Goal: Transaction & Acquisition: Register for event/course

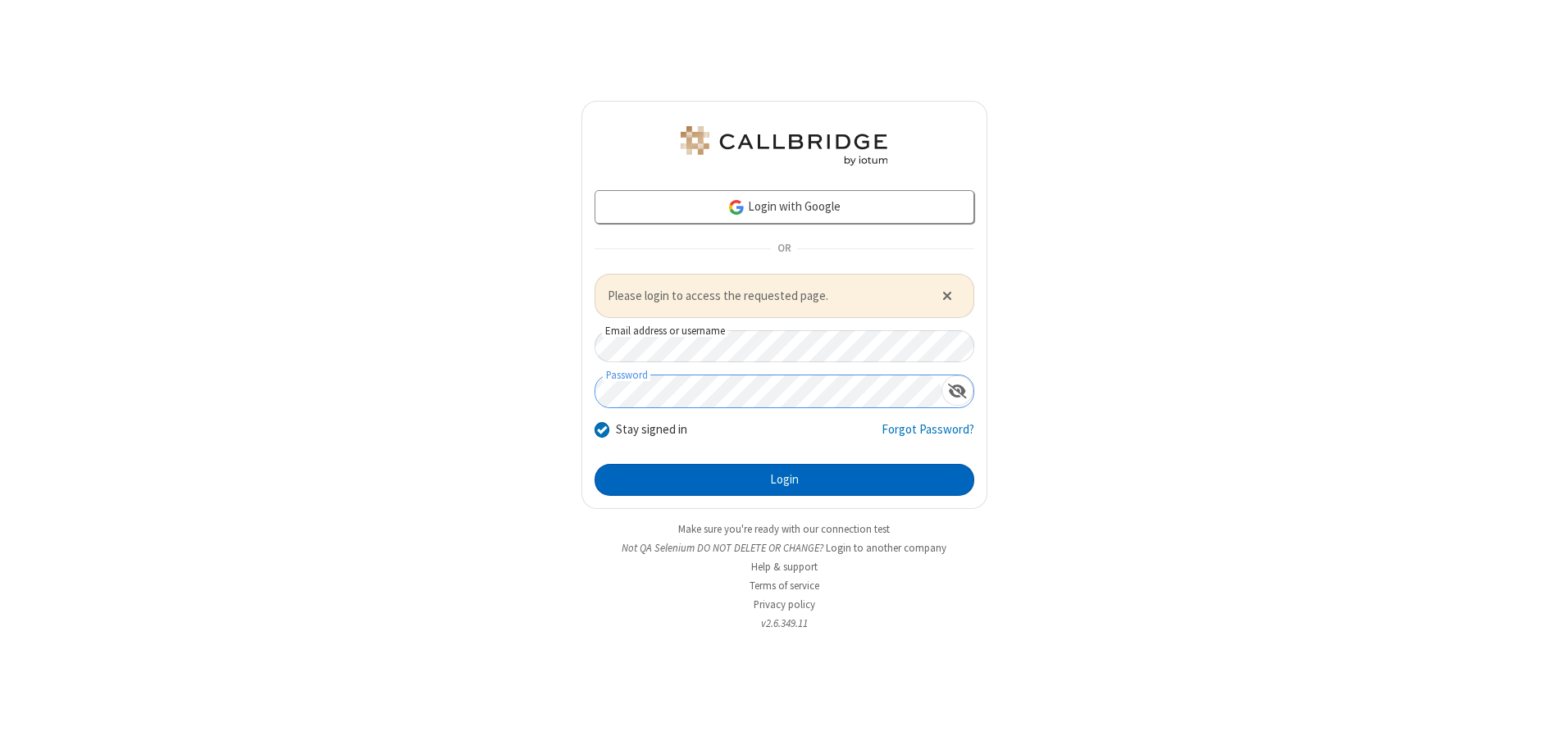
click at [784, 480] on button "Login" at bounding box center [784, 480] width 379 height 32
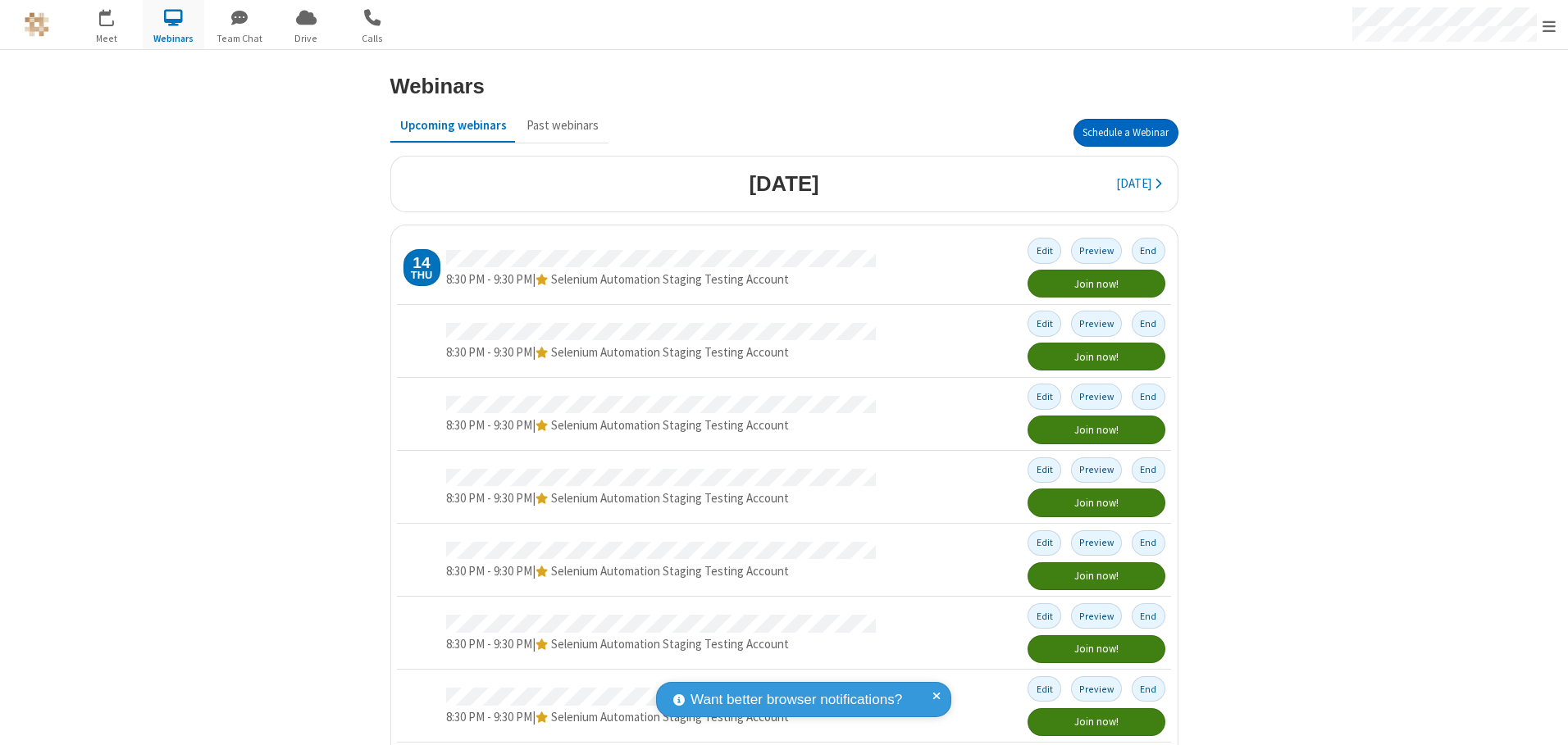
click at [1119, 133] on button "Schedule a Webinar" at bounding box center [1125, 132] width 105 height 28
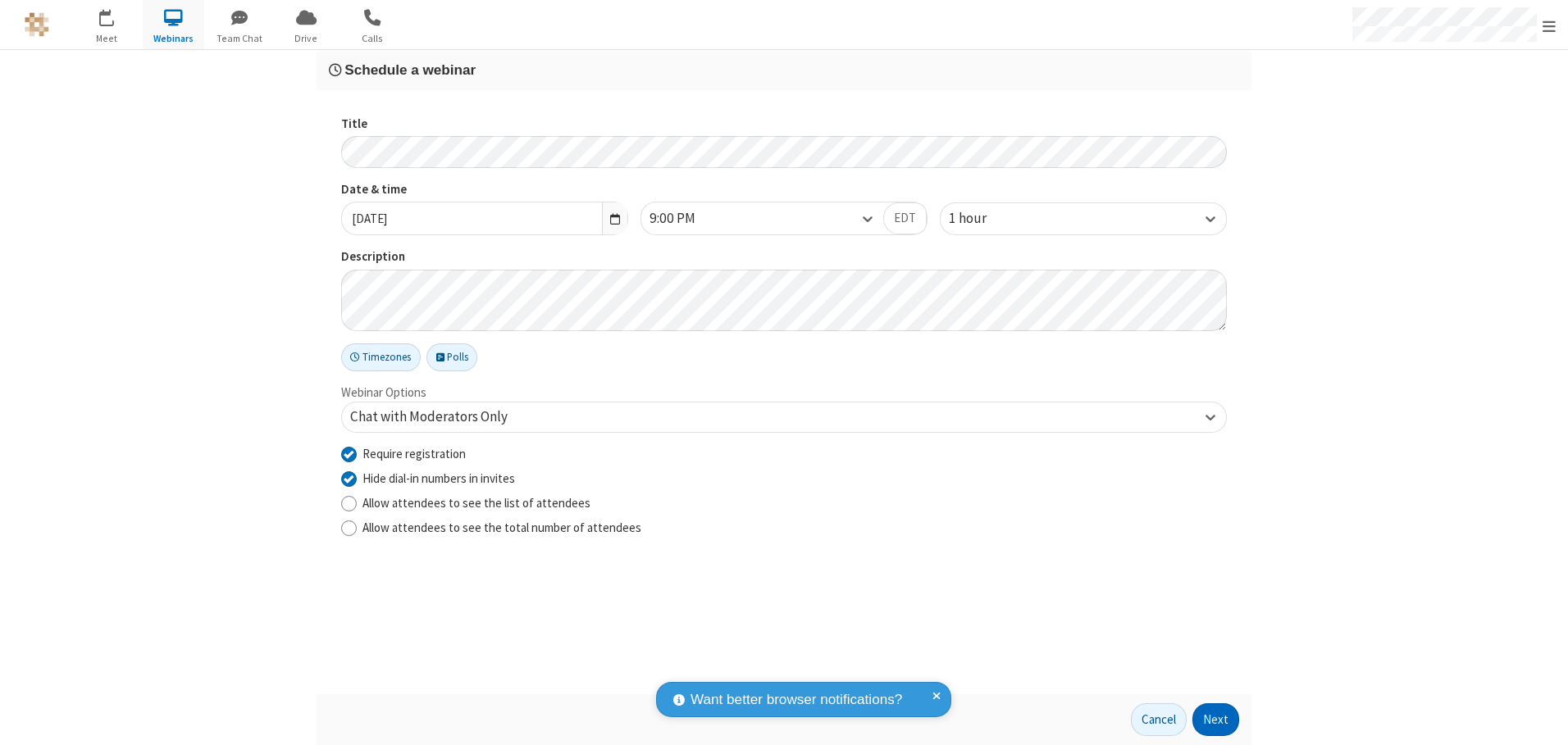
click at [1216, 719] on button "Next" at bounding box center [1215, 719] width 47 height 32
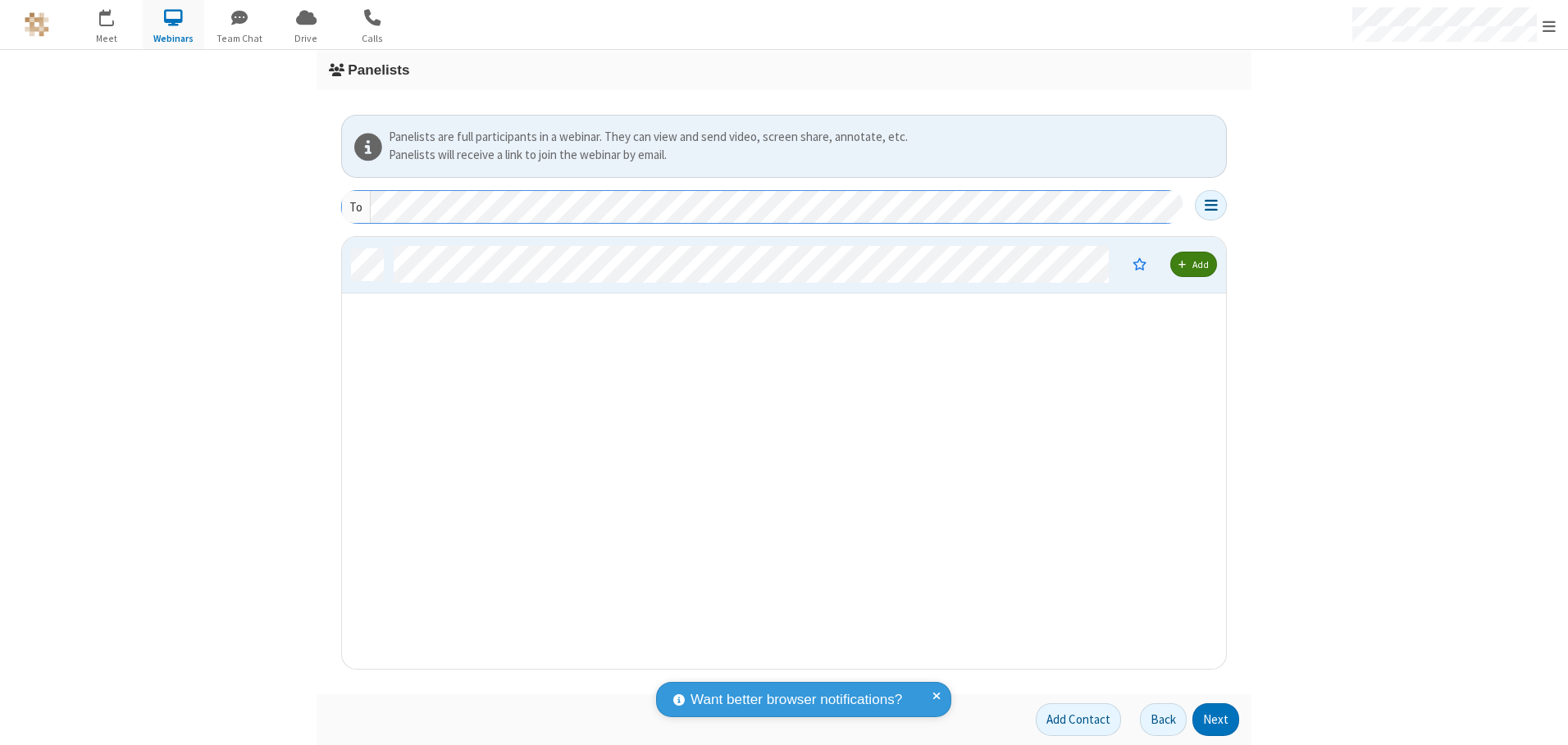
scroll to position [419, 871]
click at [1216, 719] on button "Next" at bounding box center [1215, 719] width 47 height 32
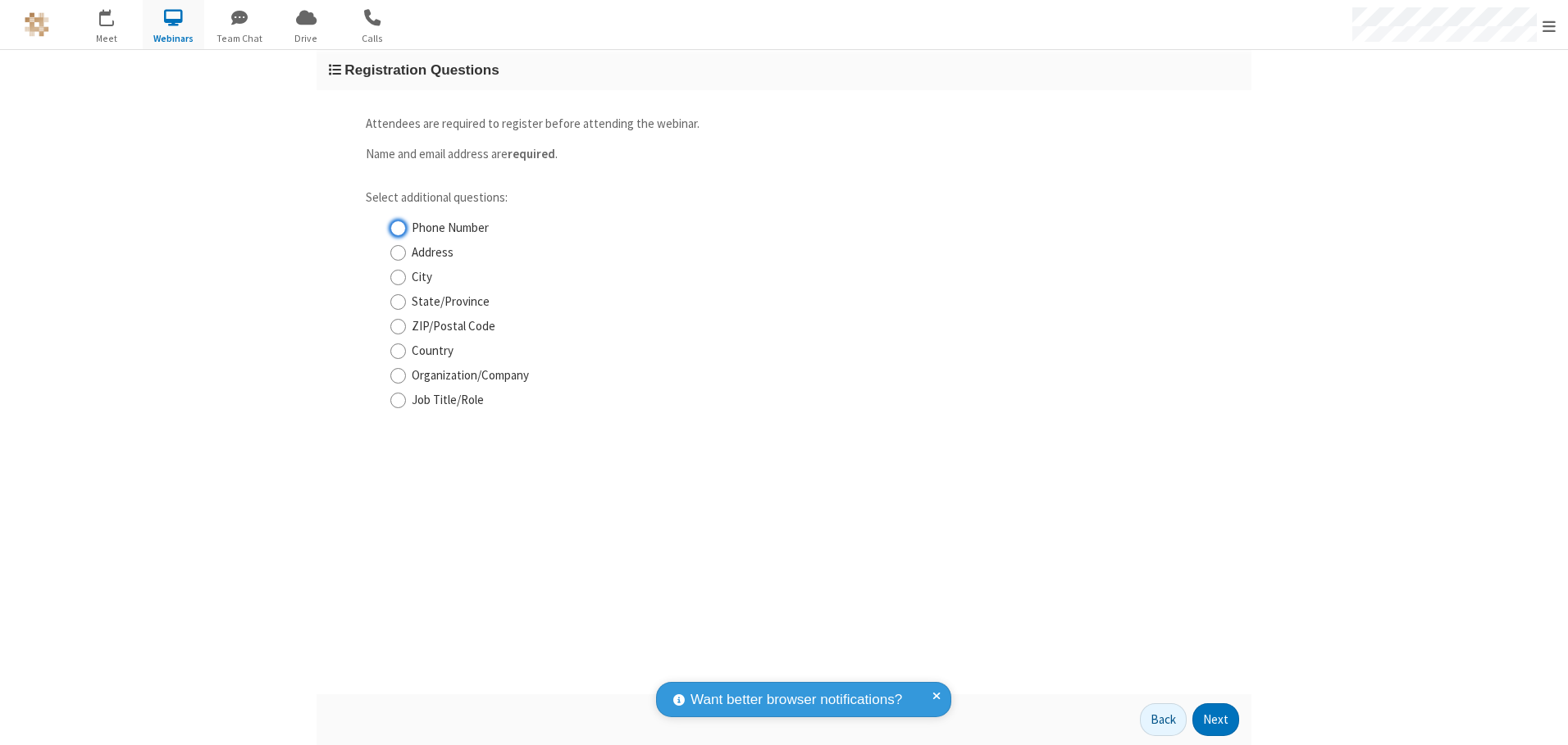
click at [397, 228] on input "Phone Number" at bounding box center [398, 228] width 15 height 17
checkbox input "true"
click at [1216, 719] on button "Next" at bounding box center [1215, 719] width 47 height 32
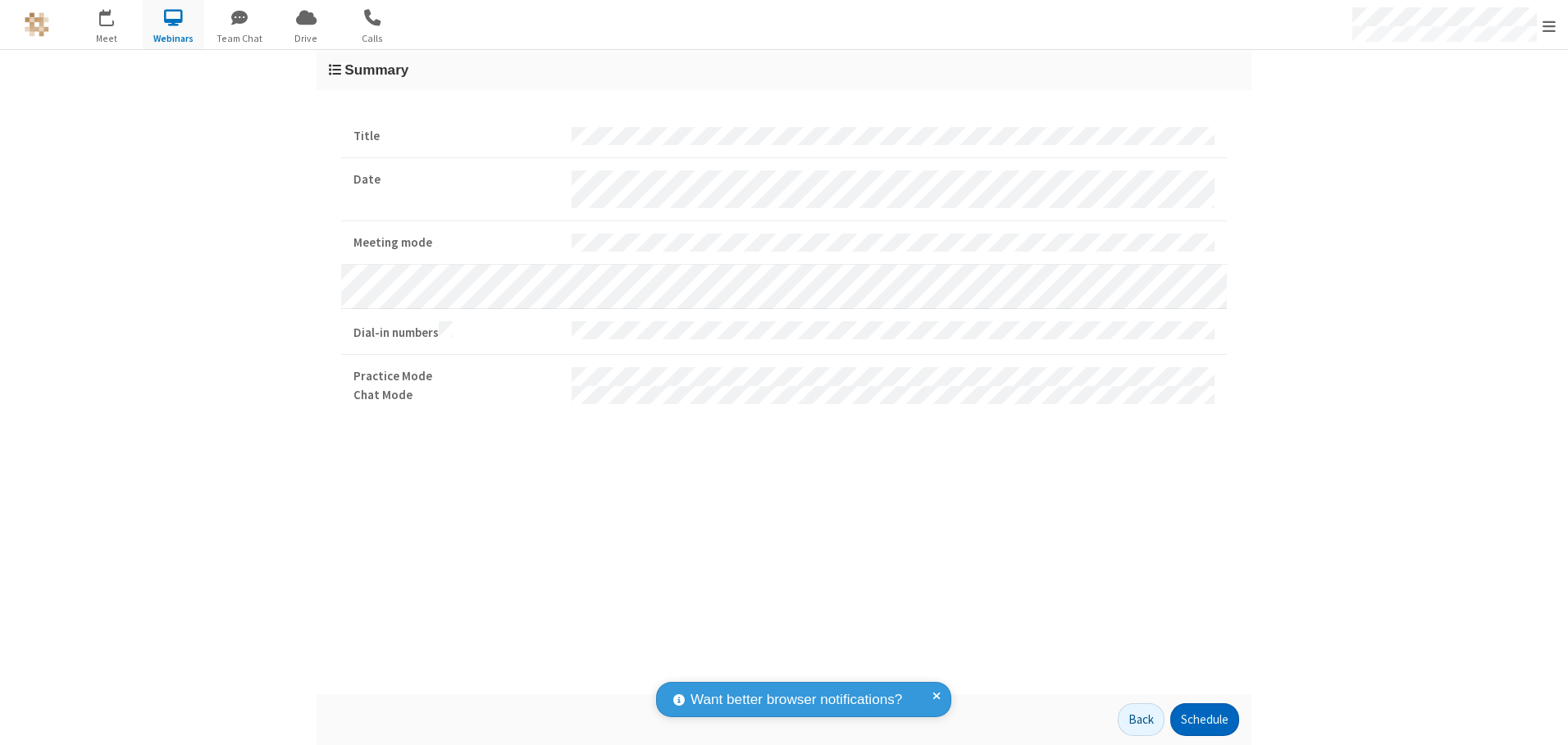
click at [1204, 719] on button "Schedule" at bounding box center [1204, 719] width 69 height 32
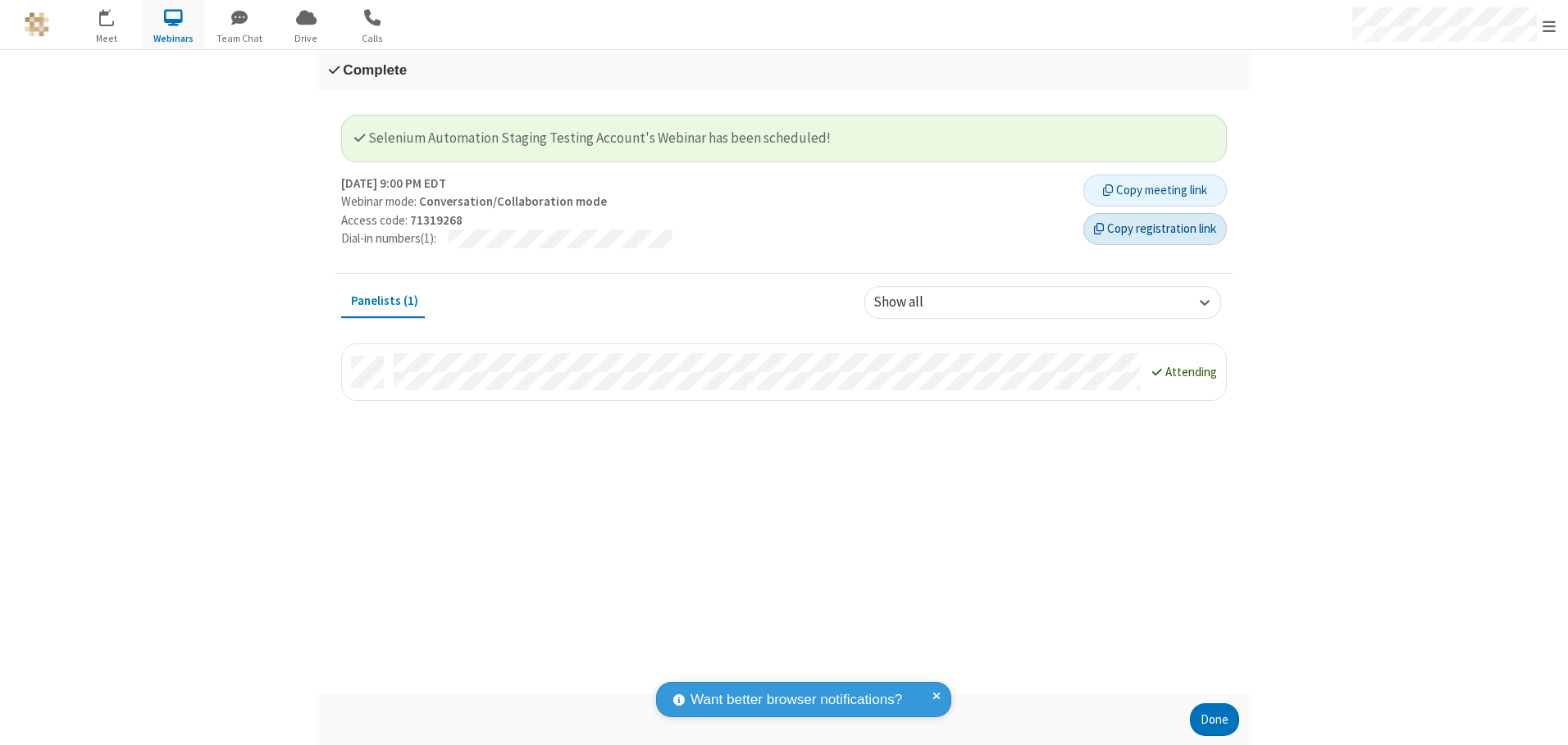
click at [1154, 228] on button "Copy registration link" at bounding box center [1154, 229] width 143 height 32
click at [1214, 719] on button "Done" at bounding box center [1214, 719] width 49 height 32
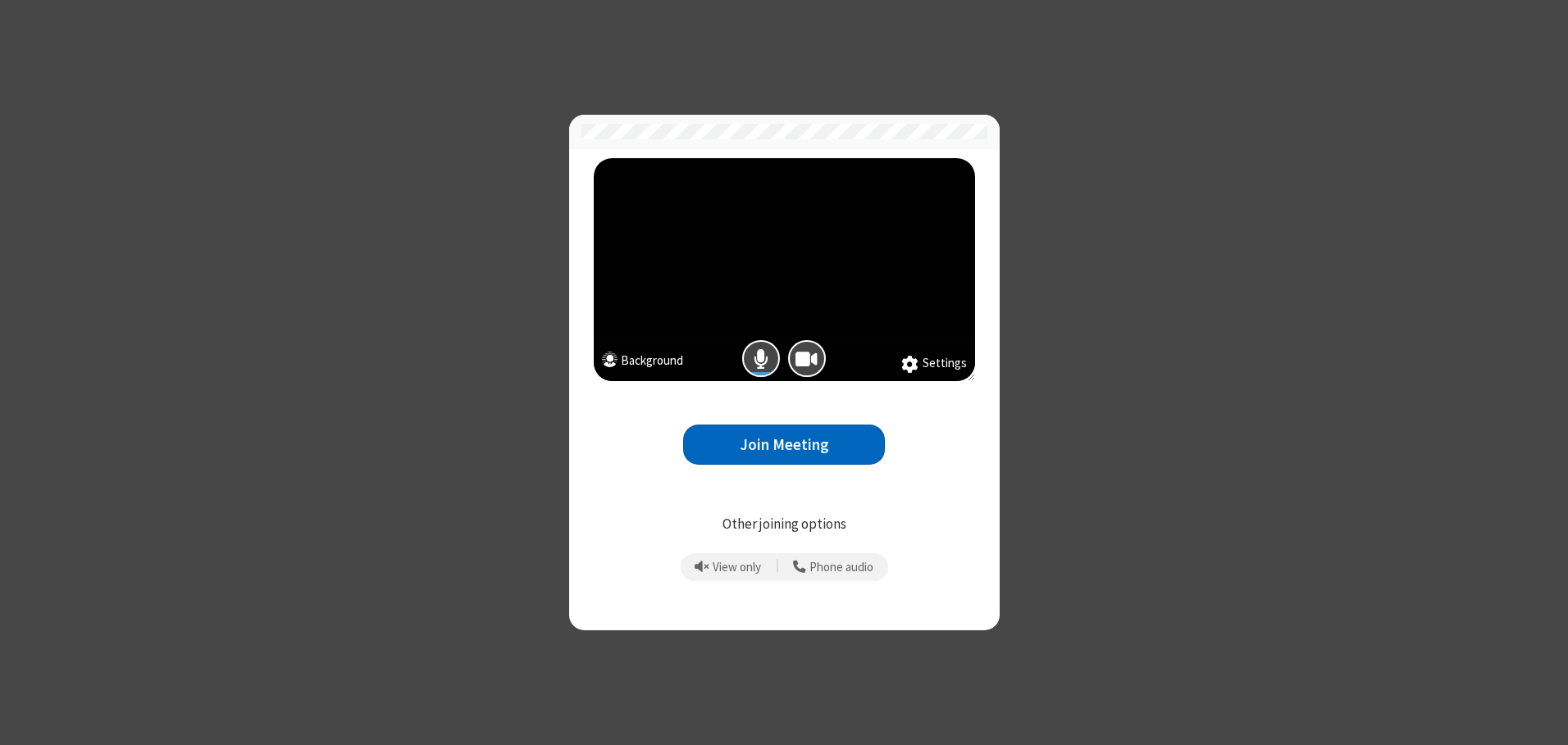
click at [784, 444] on button "Join Meeting" at bounding box center [784, 444] width 202 height 40
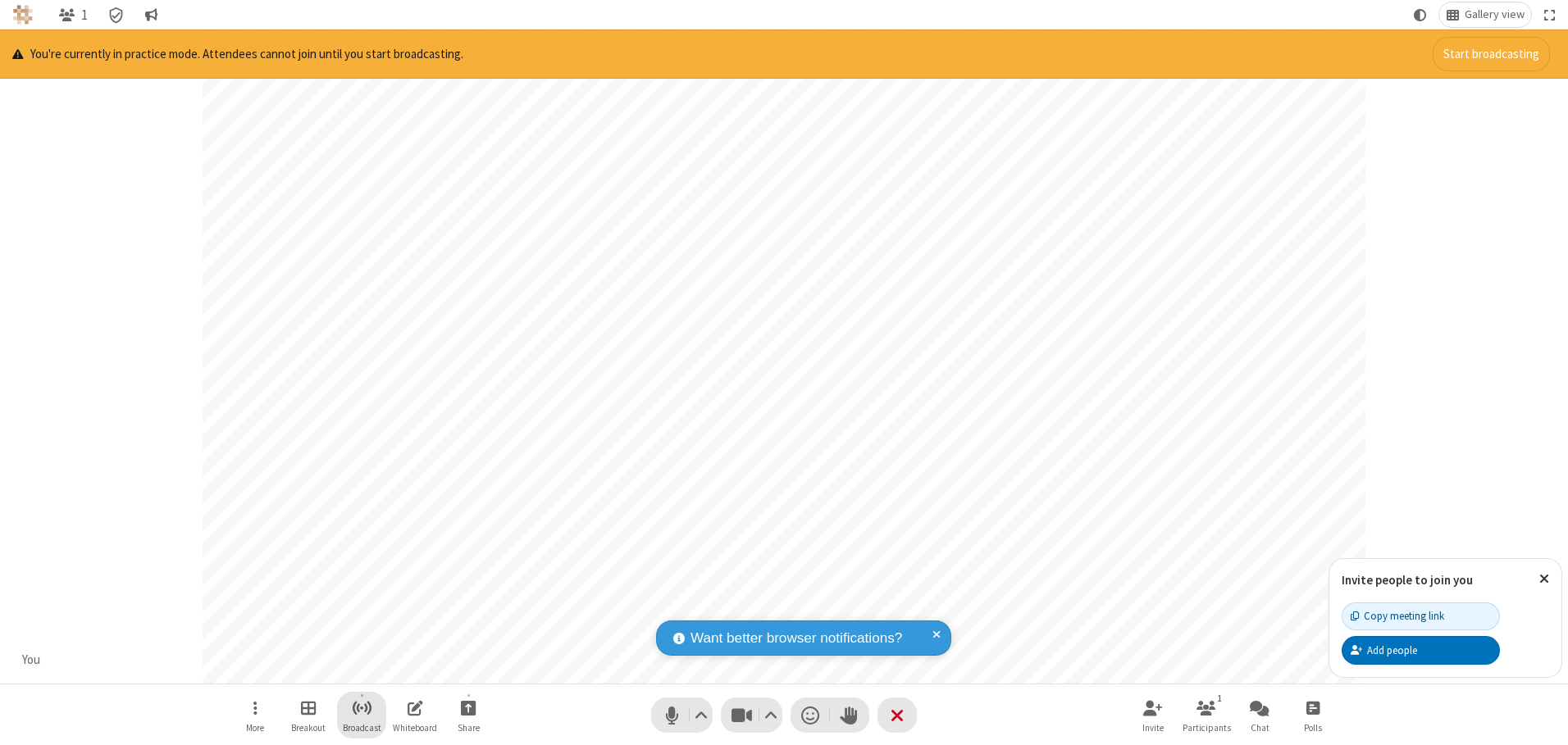
click at [361, 707] on span "Start broadcast" at bounding box center [362, 707] width 20 height 20
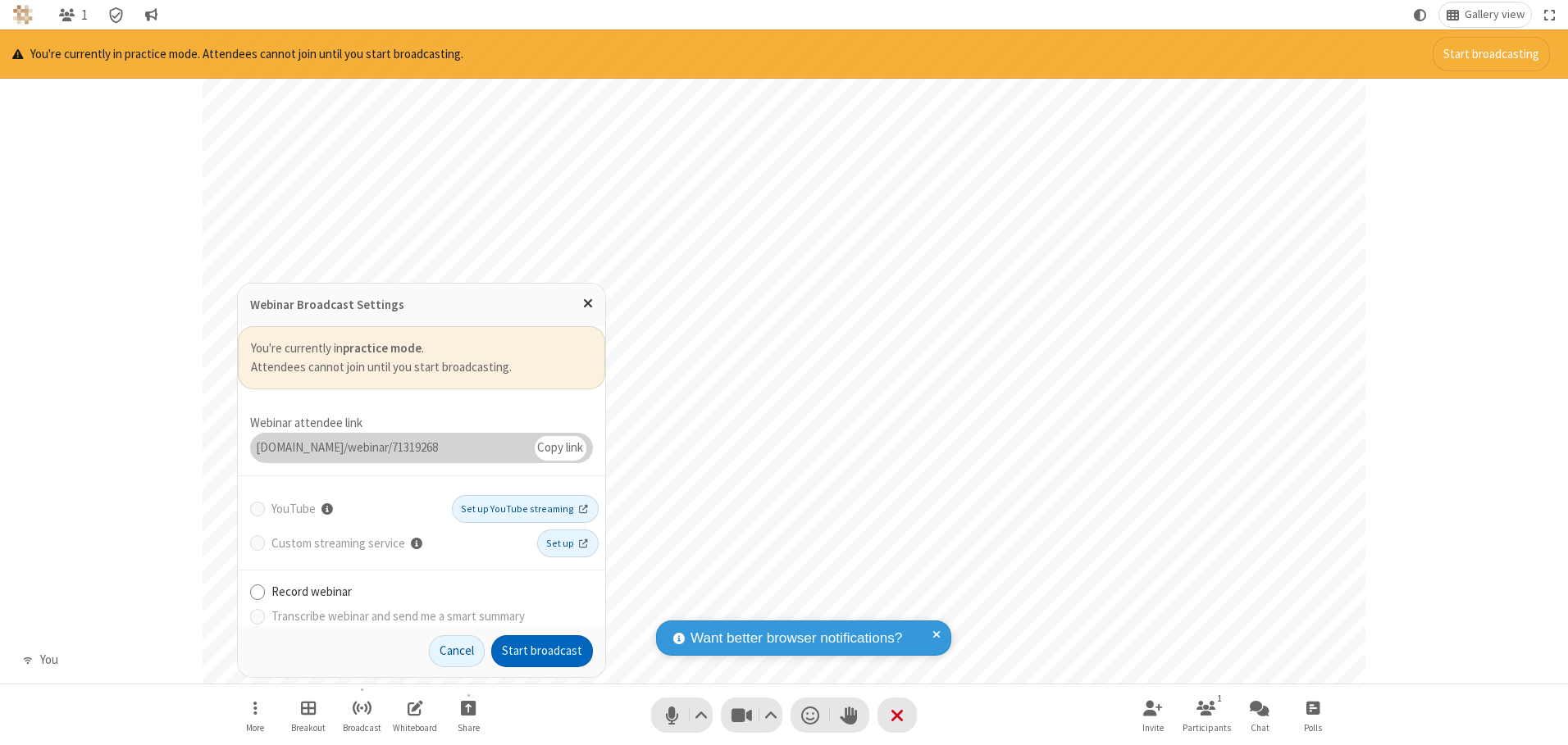
click at [542, 651] on button "Start broadcast" at bounding box center [541, 651] width 101 height 32
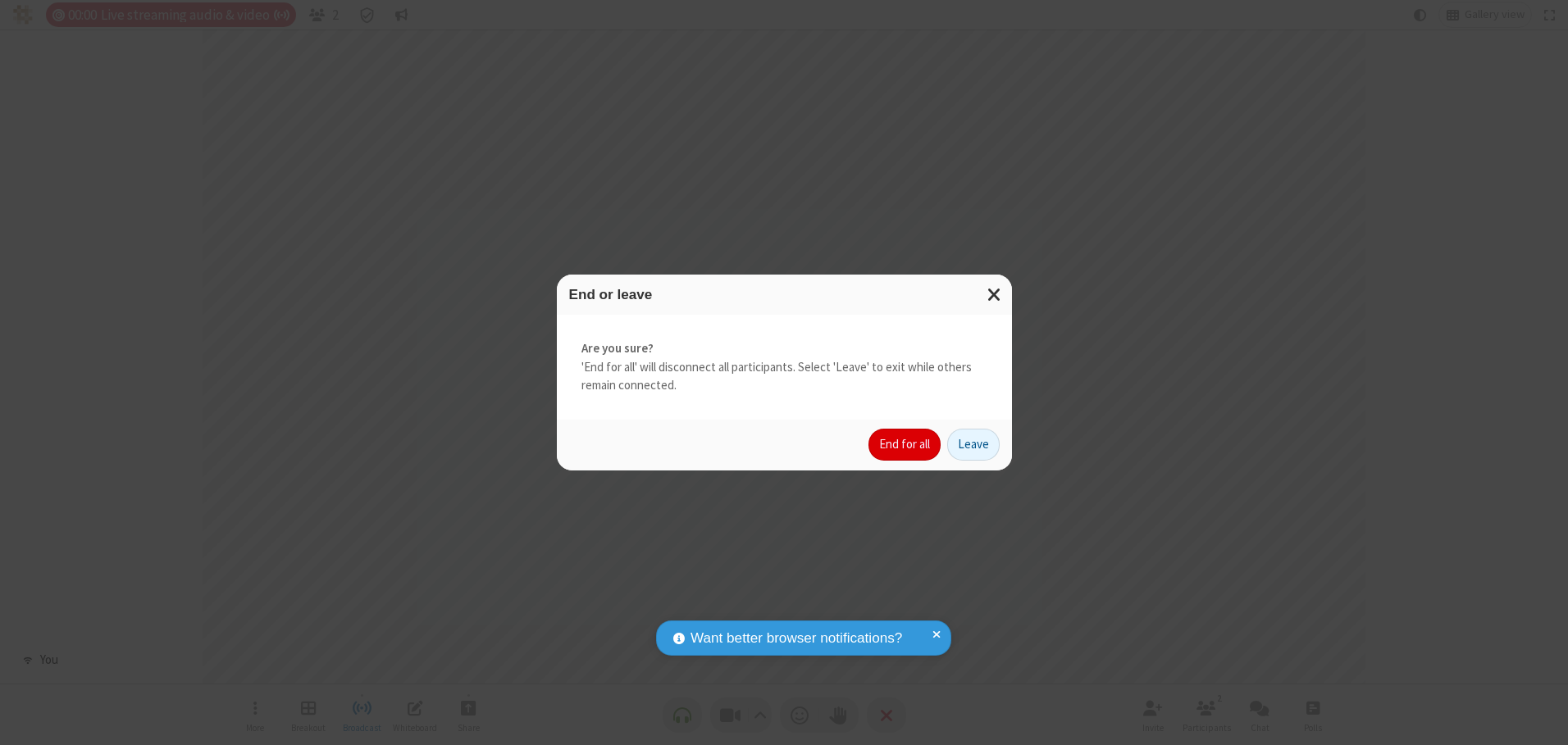
click at [906, 444] on button "End for all" at bounding box center [904, 445] width 72 height 32
